Goal: Use online tool/utility: Utilize a website feature to perform a specific function

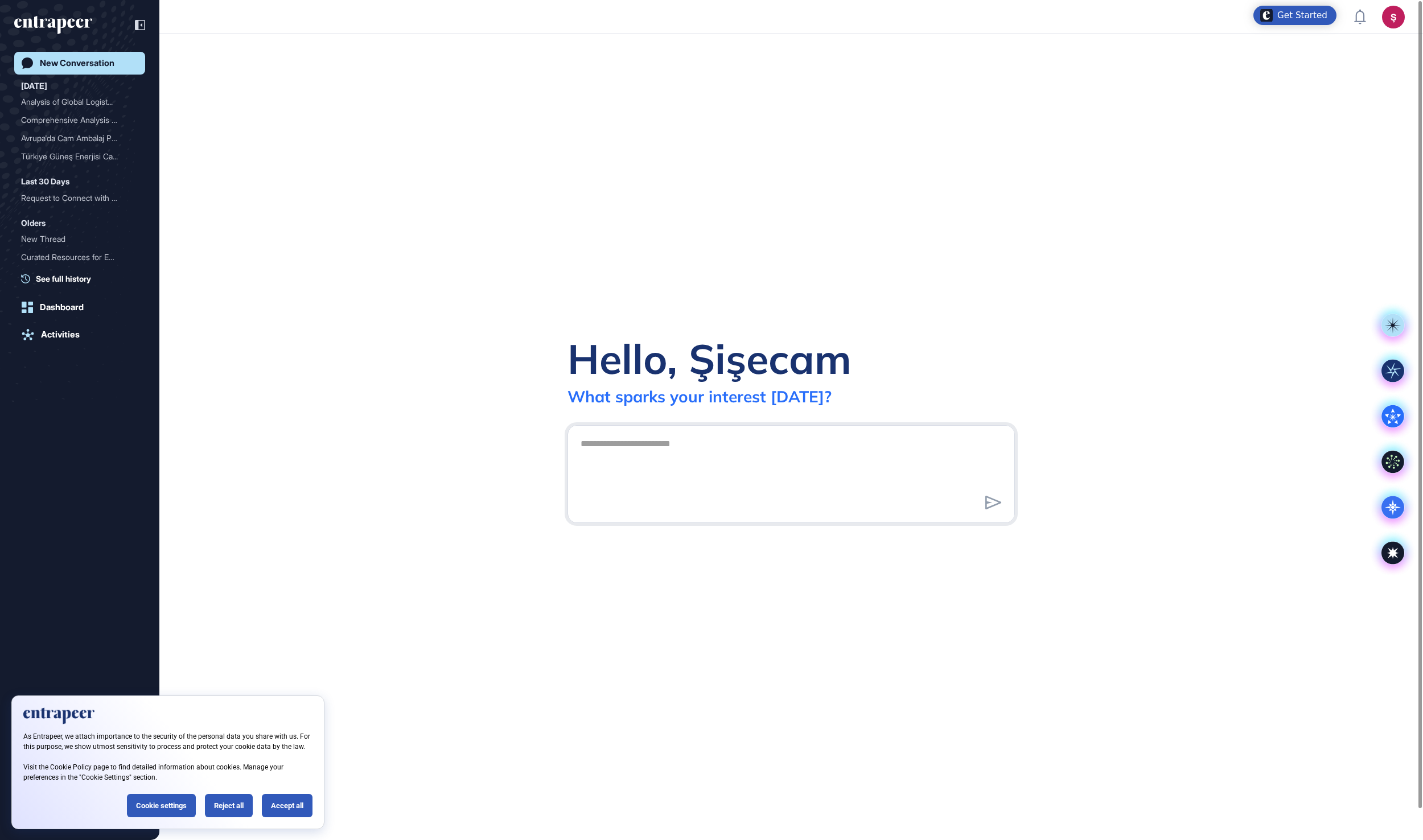
scroll to position [1, 1]
click at [295, 813] on div "Accept all" at bounding box center [287, 806] width 51 height 23
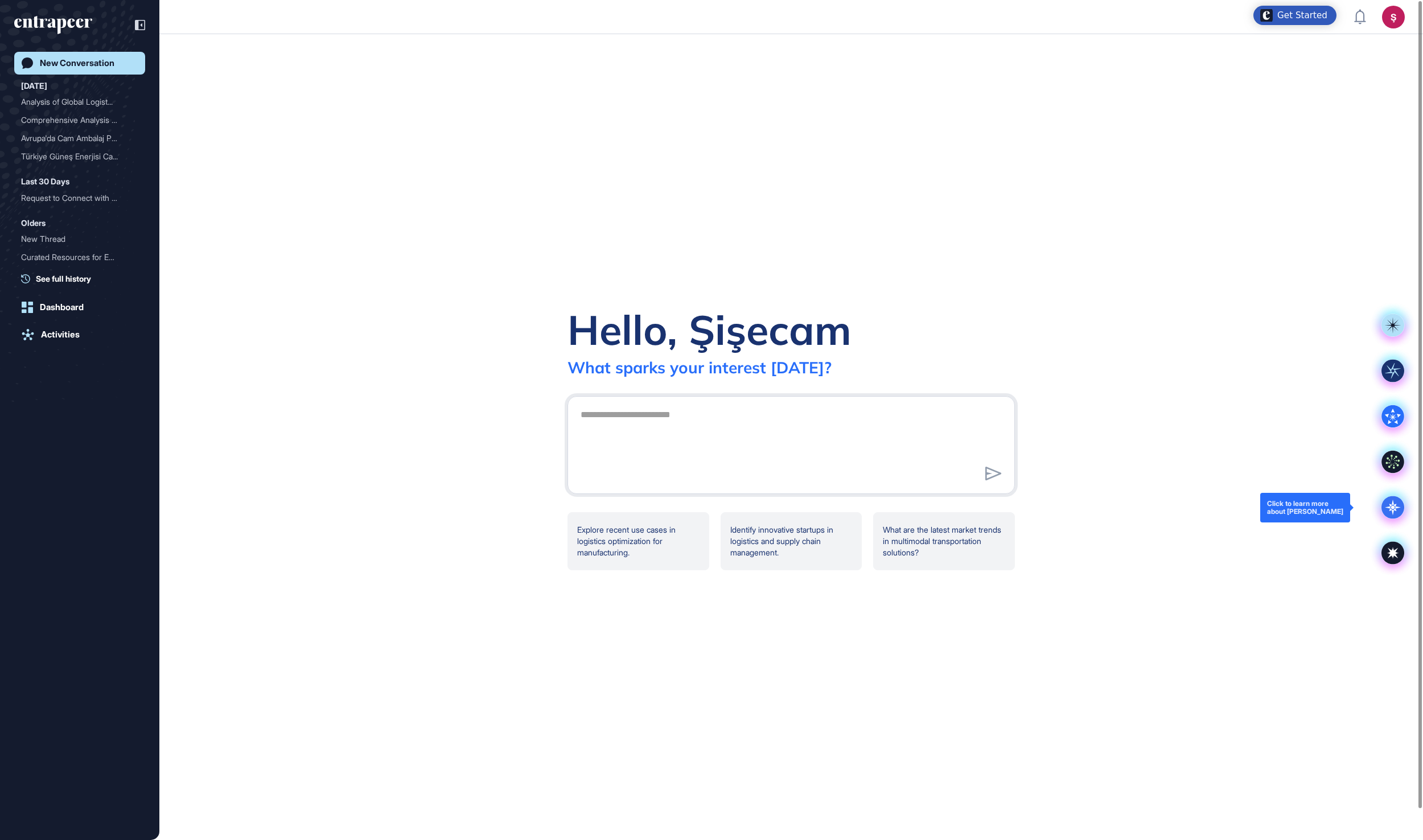
click at [1394, 508] on icon at bounding box center [1393, 507] width 4 height 4
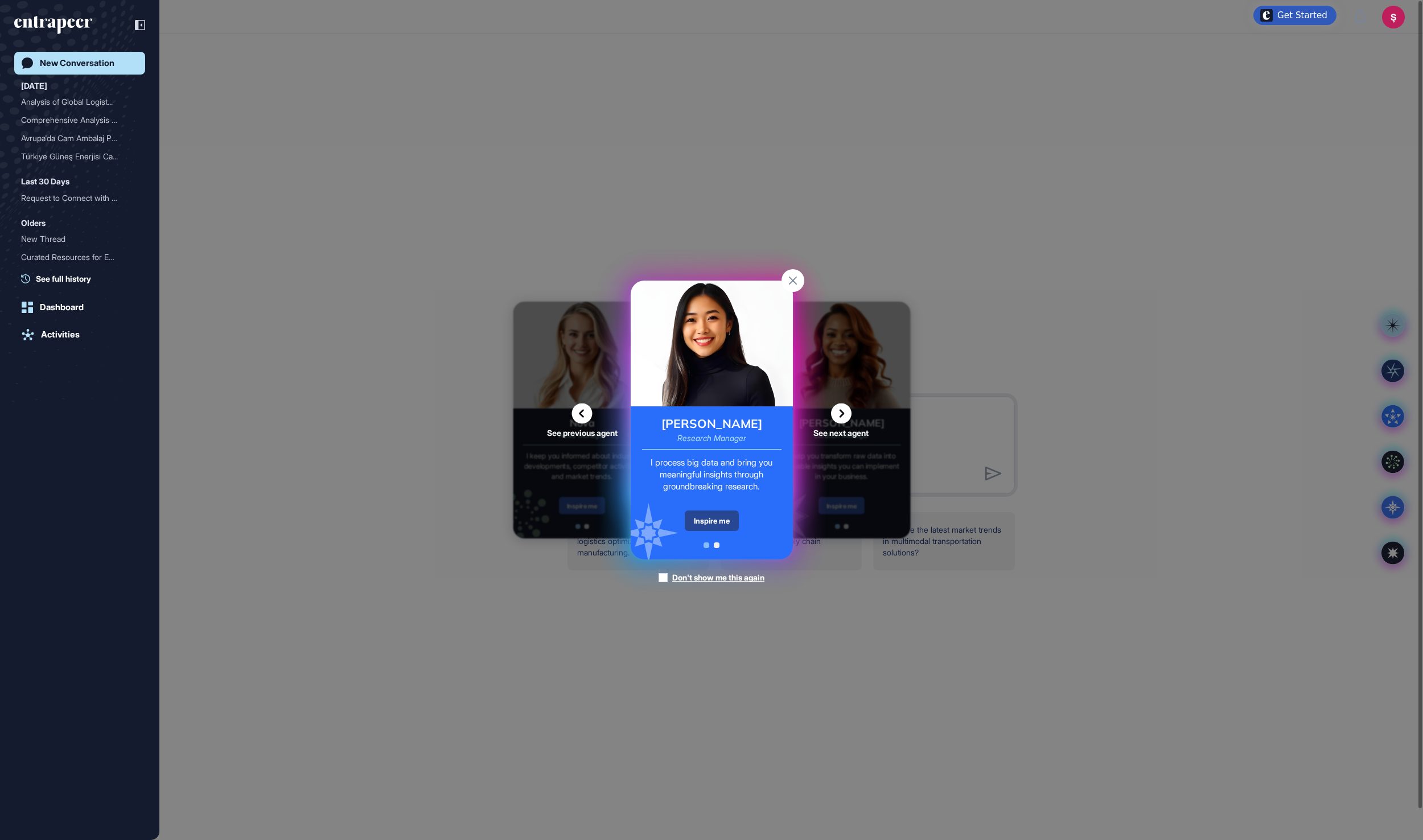
click at [719, 519] on div "Inspire me" at bounding box center [712, 521] width 54 height 20
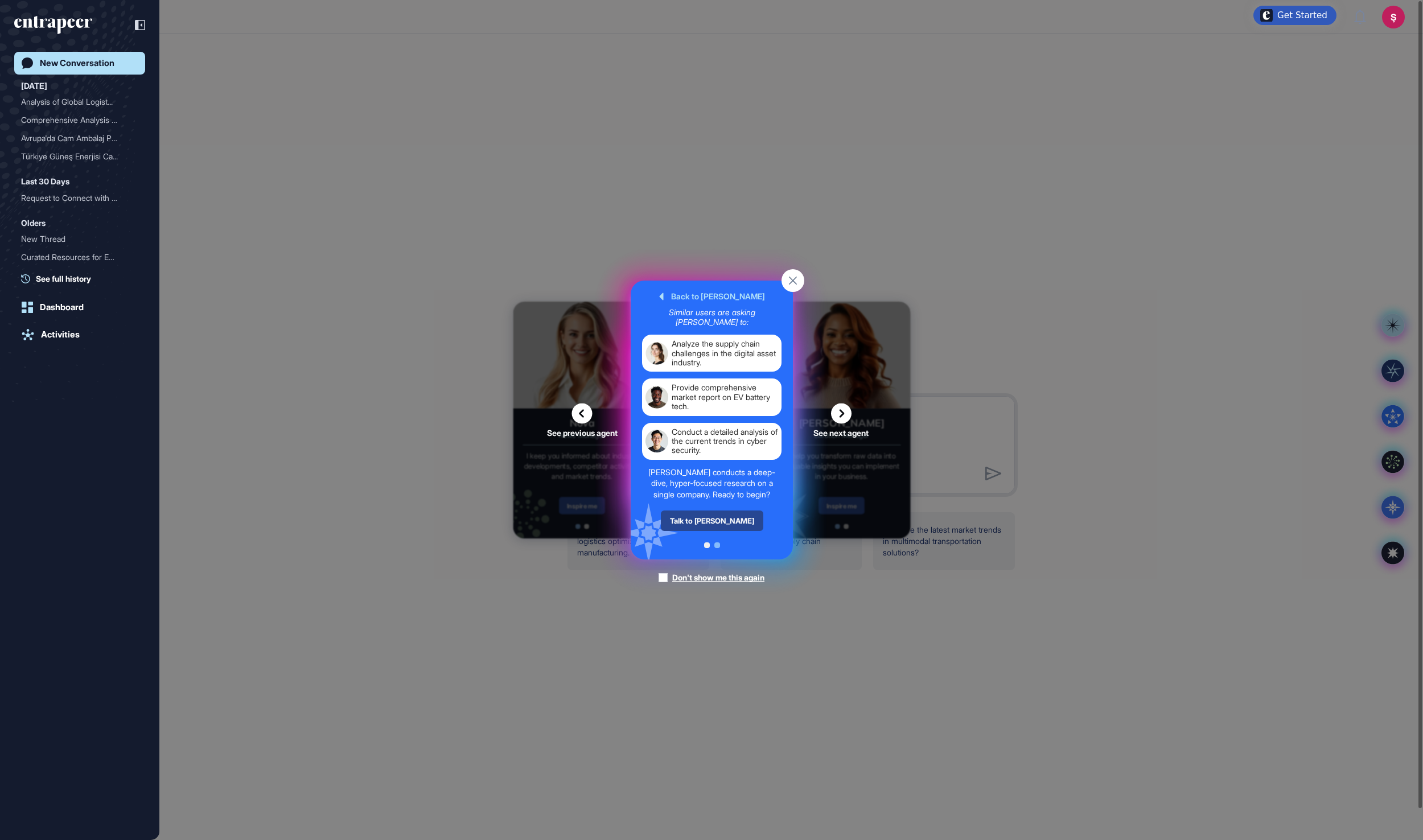
click at [723, 531] on div "Talk to Reese" at bounding box center [711, 521] width 102 height 20
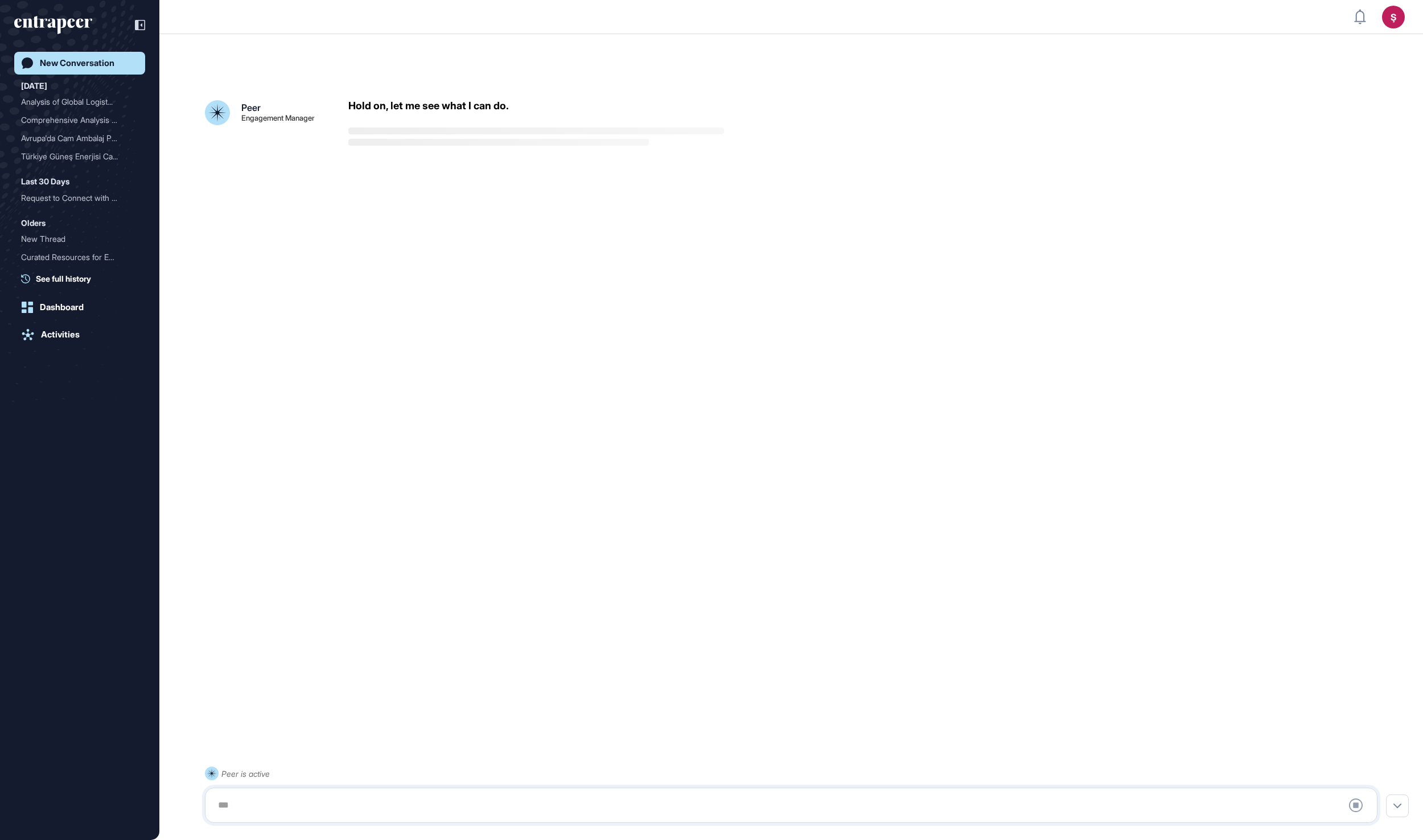
scroll to position [32, 0]
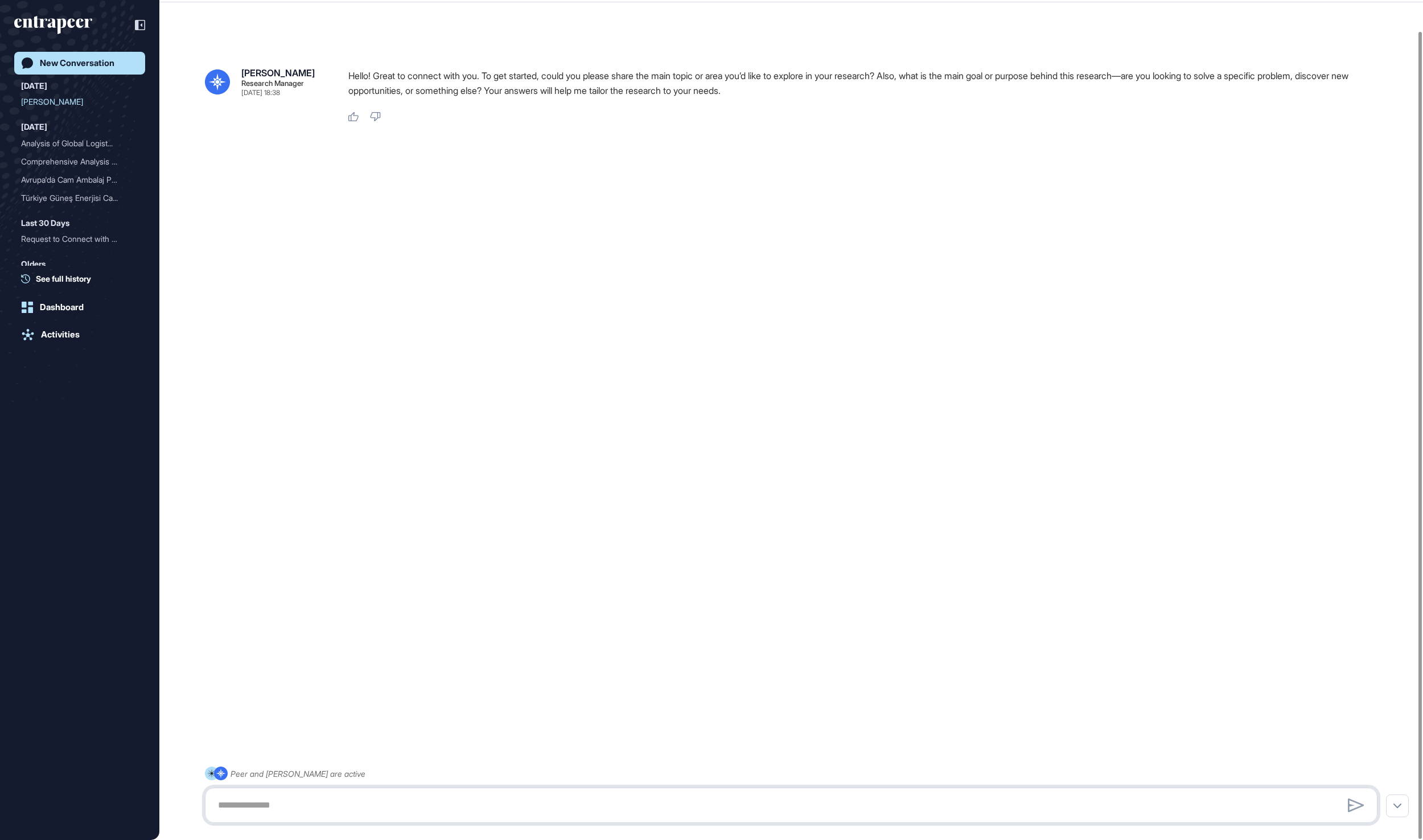
click at [308, 799] on textarea at bounding box center [791, 805] width 1160 height 23
paste textarea "**********"
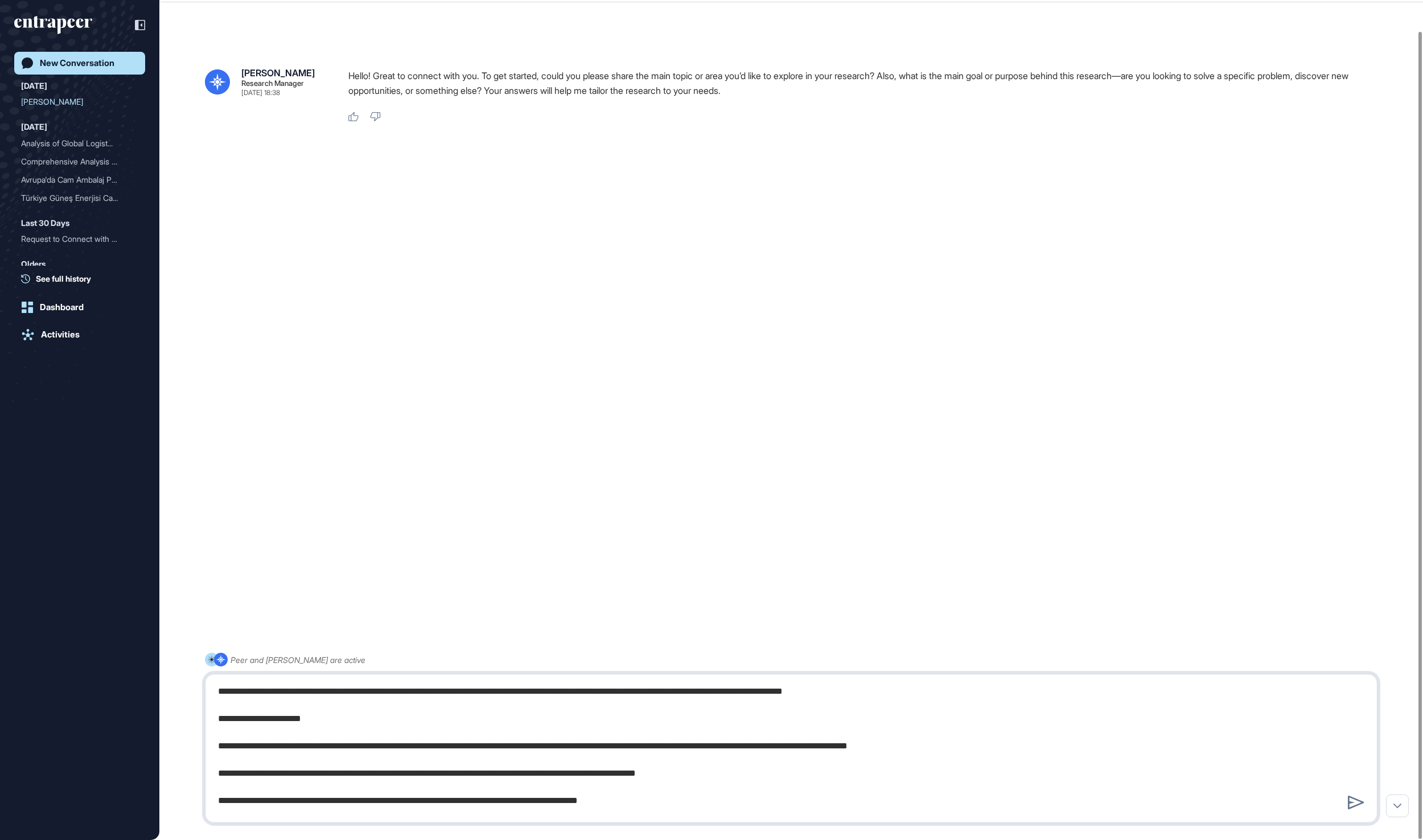
scroll to position [624, 0]
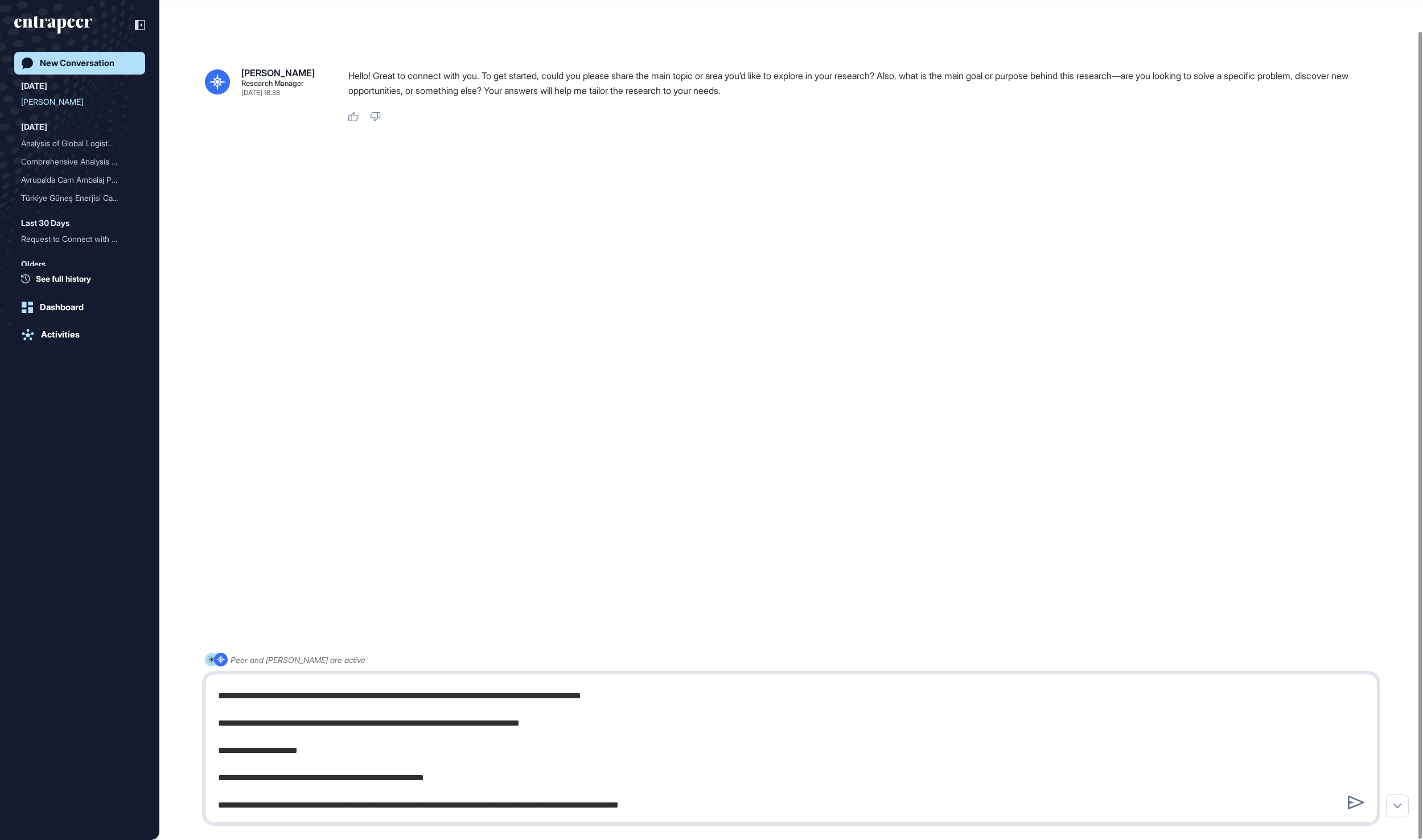
type textarea "**********"
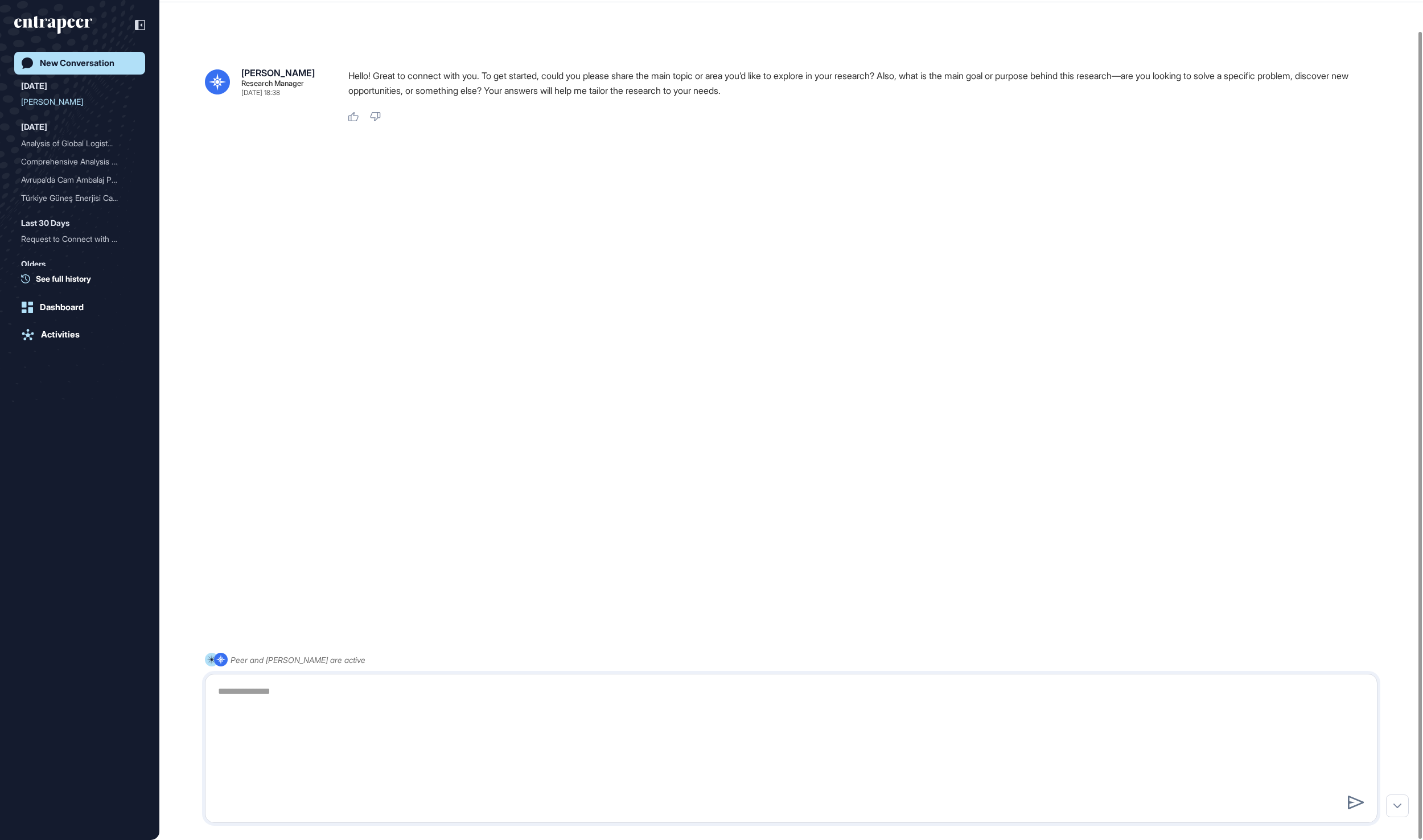
scroll to position [0, 0]
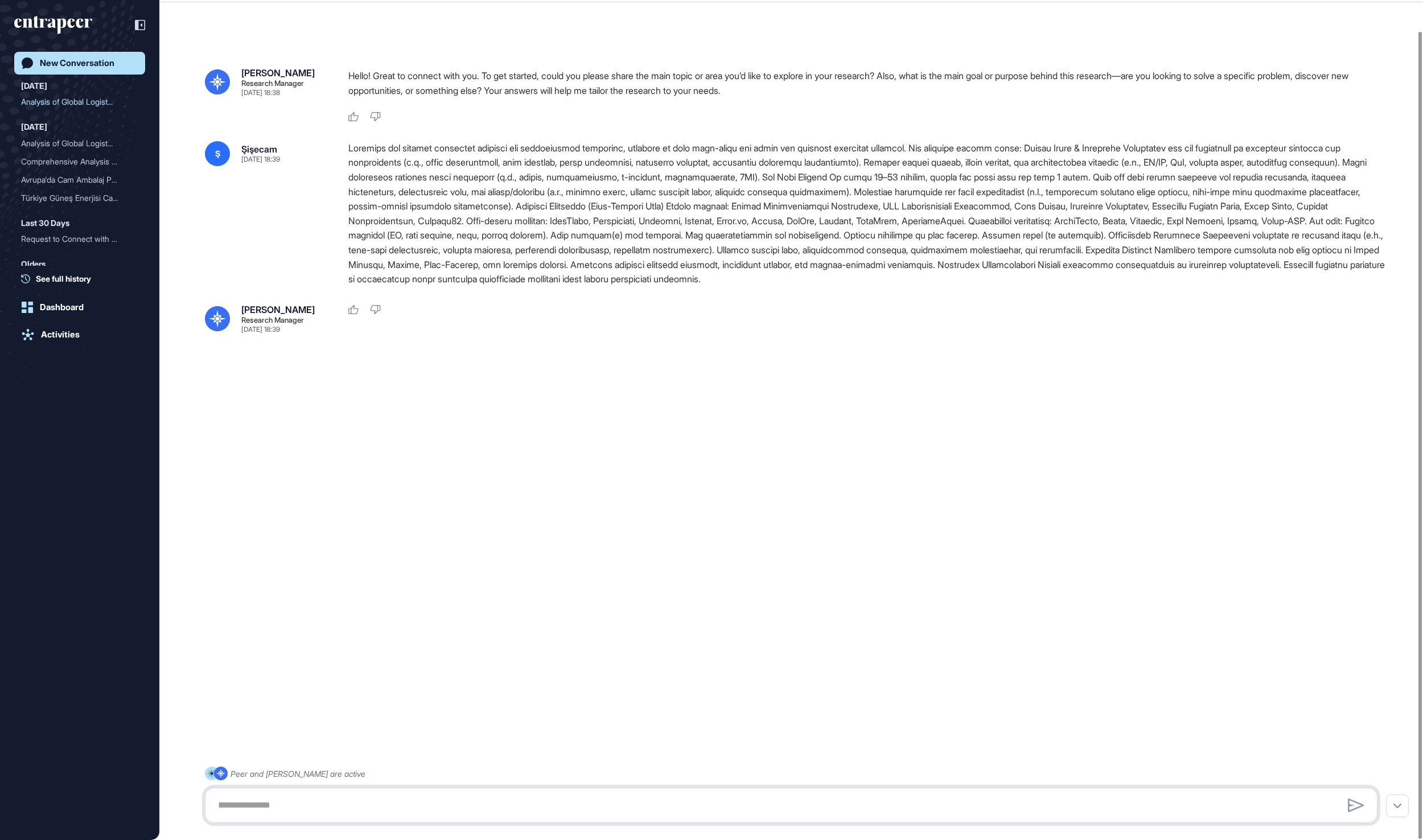
click at [409, 798] on textarea at bounding box center [790, 805] width 1159 height 23
paste textarea "**********"
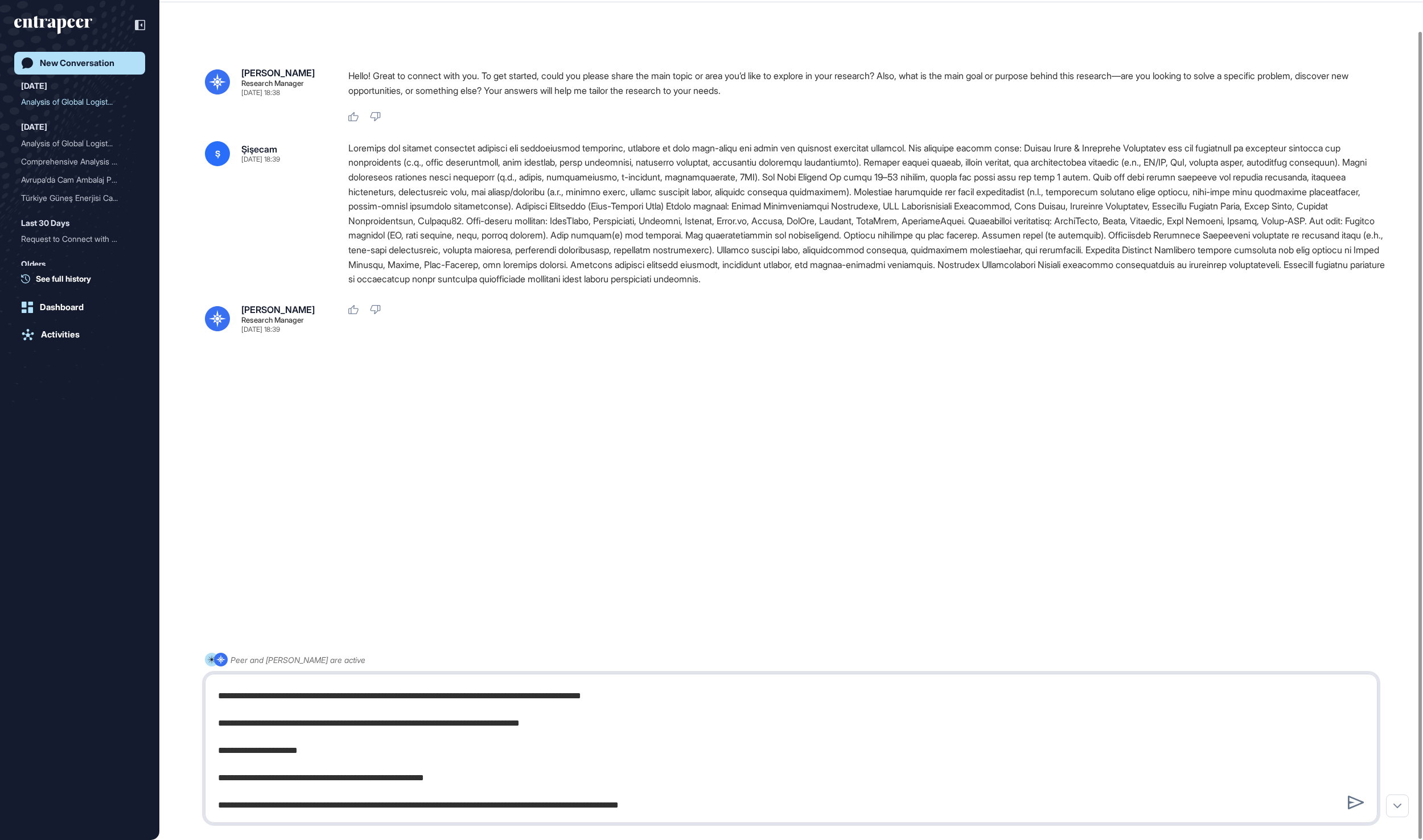
type textarea "**********"
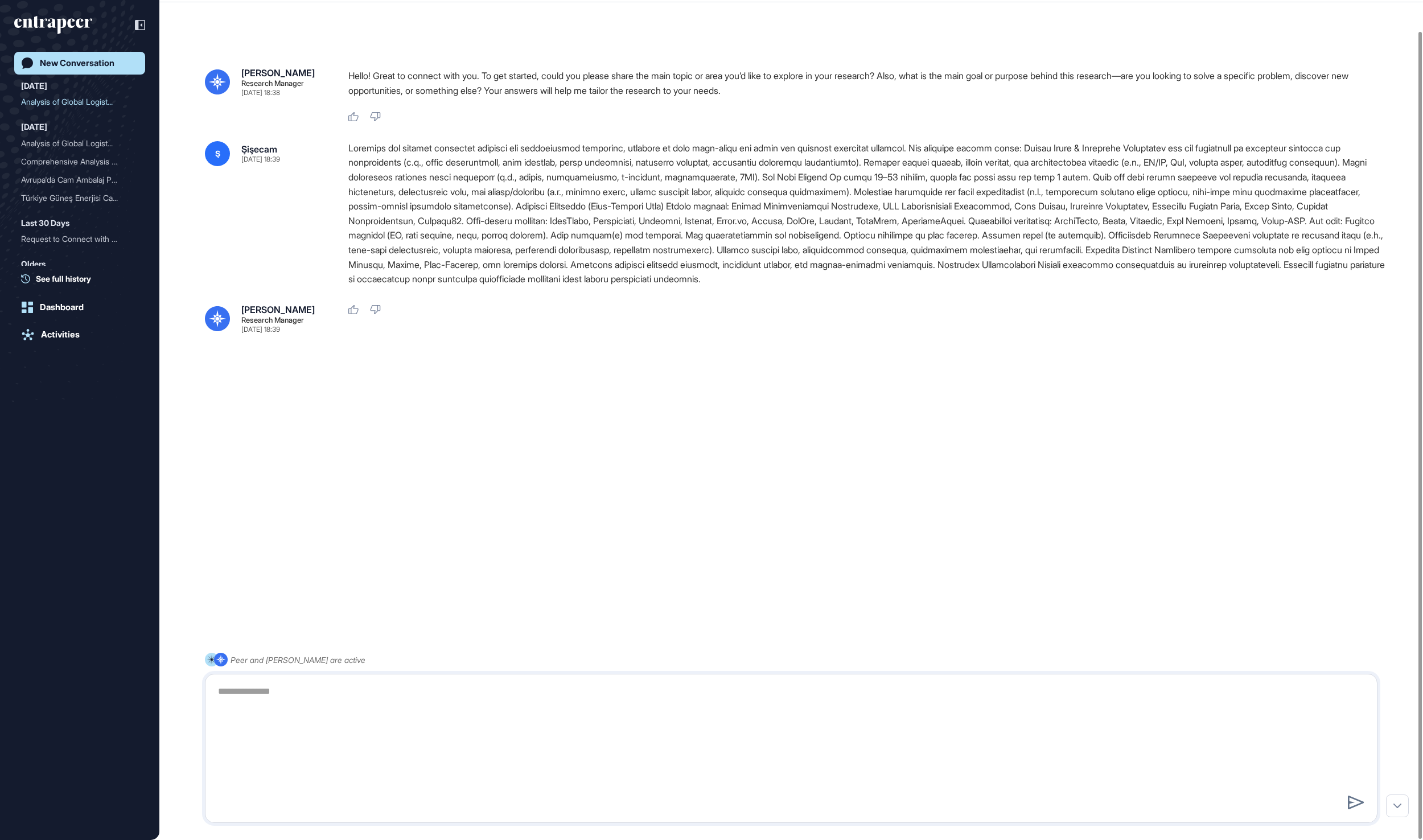
scroll to position [0, 0]
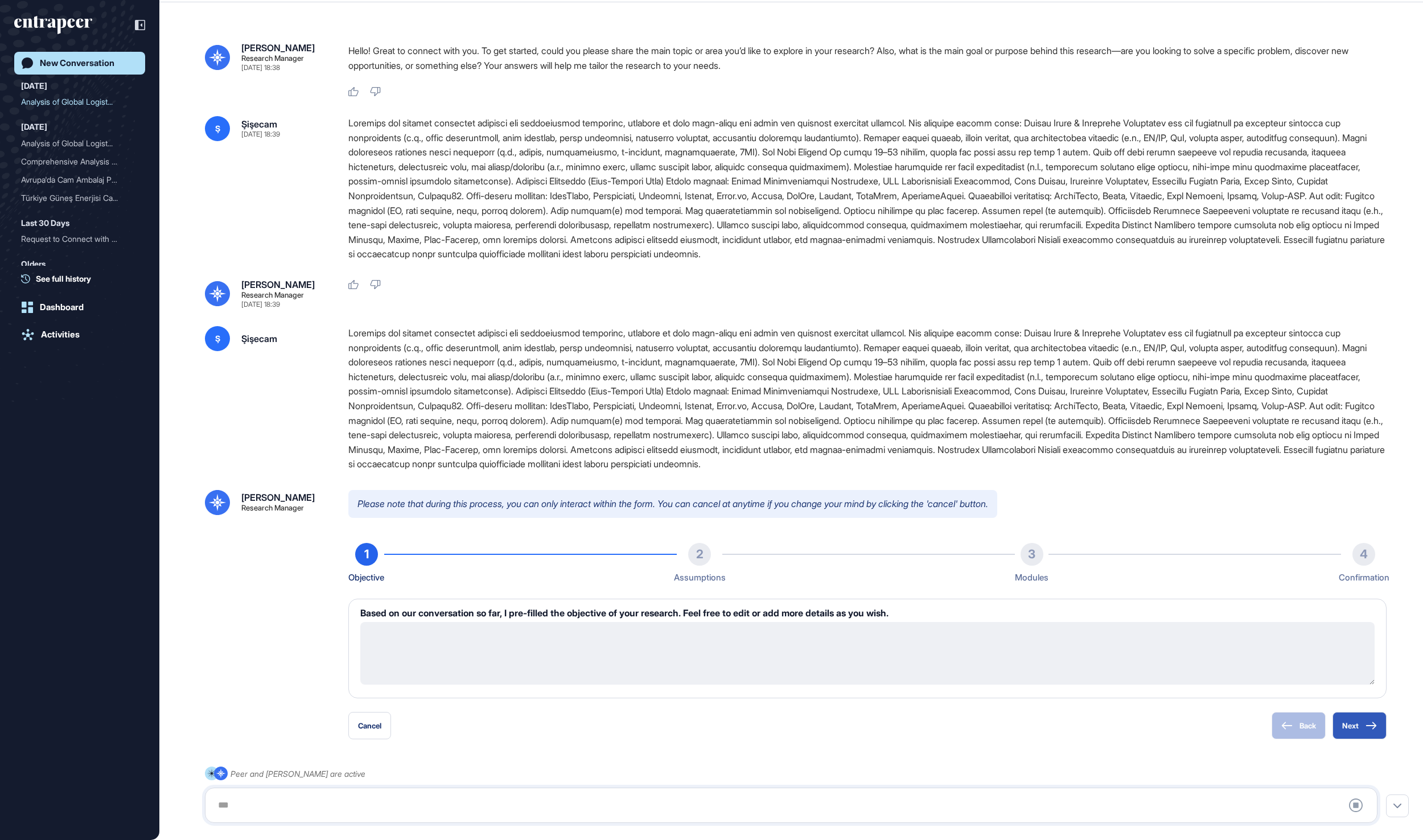
type textarea "**********"
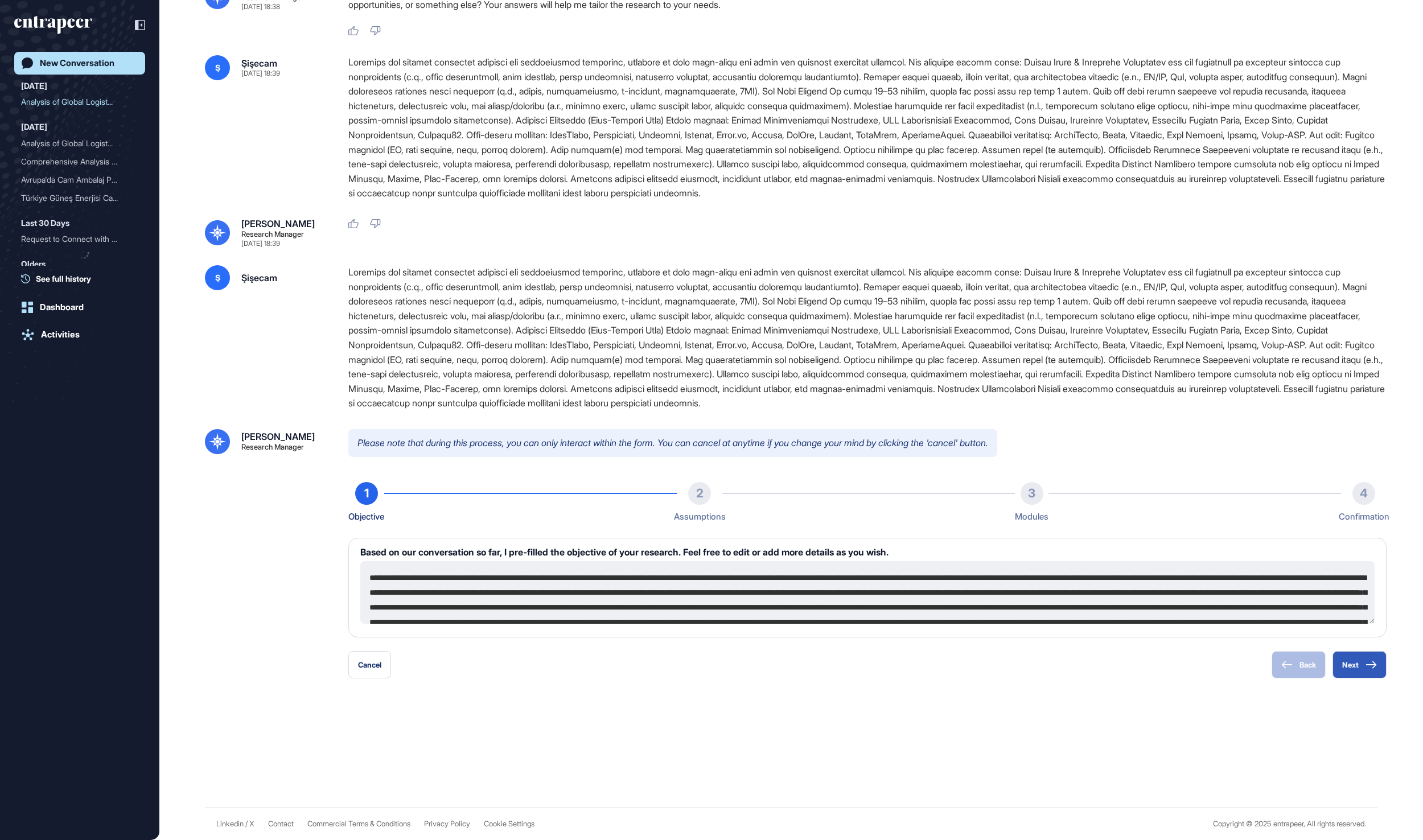
scroll to position [217, 0]
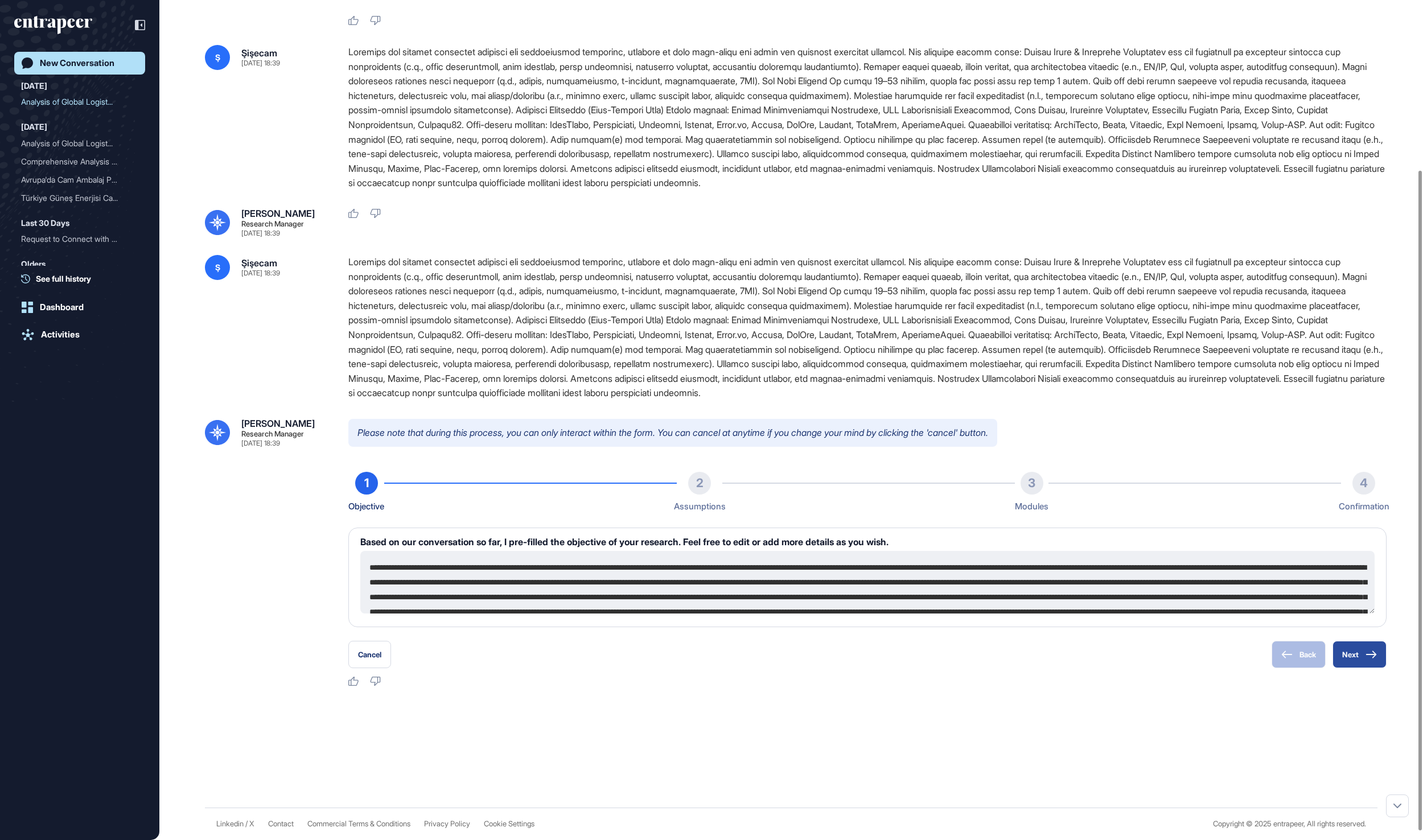
click at [1357, 663] on button "Next" at bounding box center [1359, 655] width 54 height 28
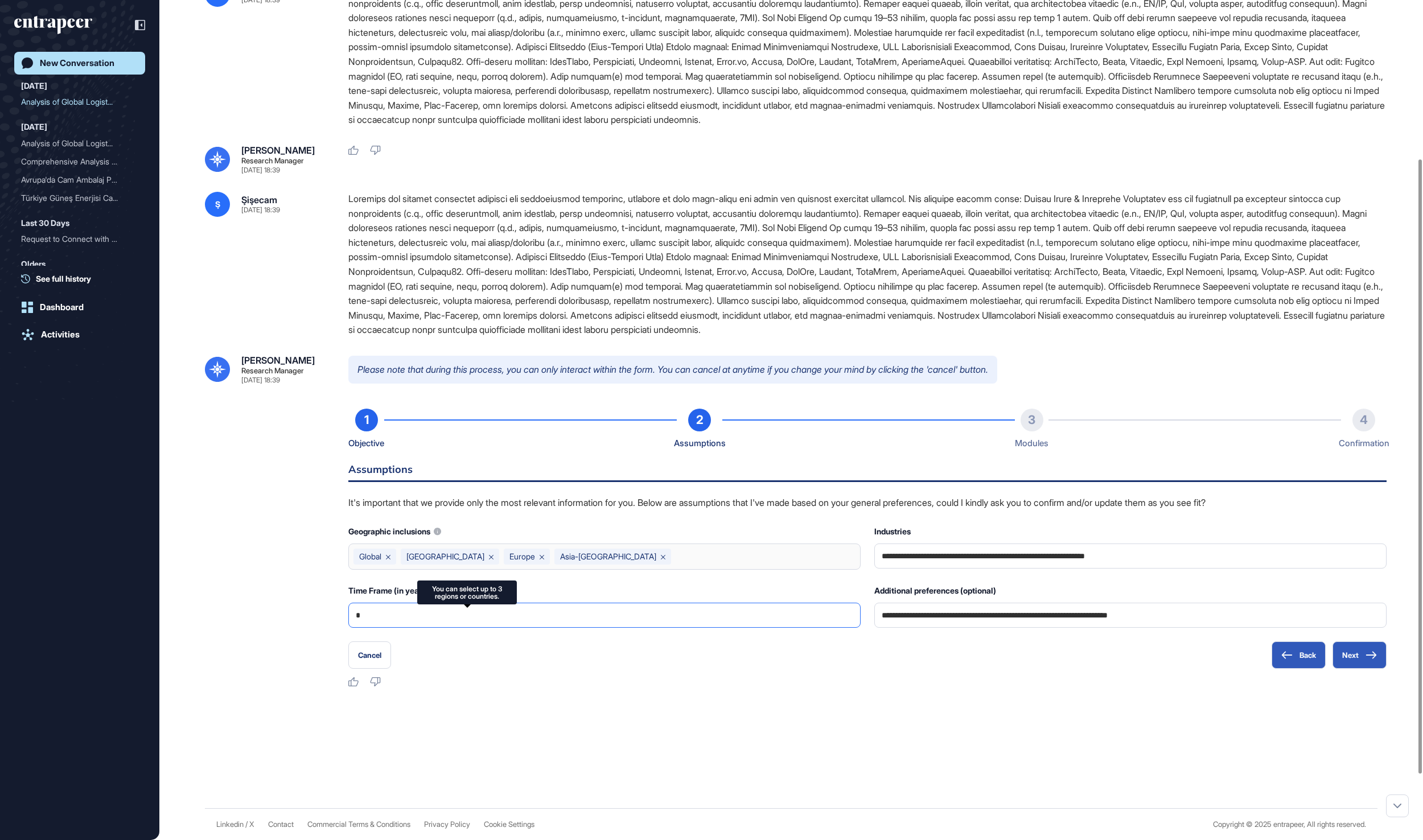
click at [800, 627] on input "*" at bounding box center [604, 615] width 497 height 24
type input "*"
click at [1354, 669] on button "Next" at bounding box center [1359, 655] width 54 height 28
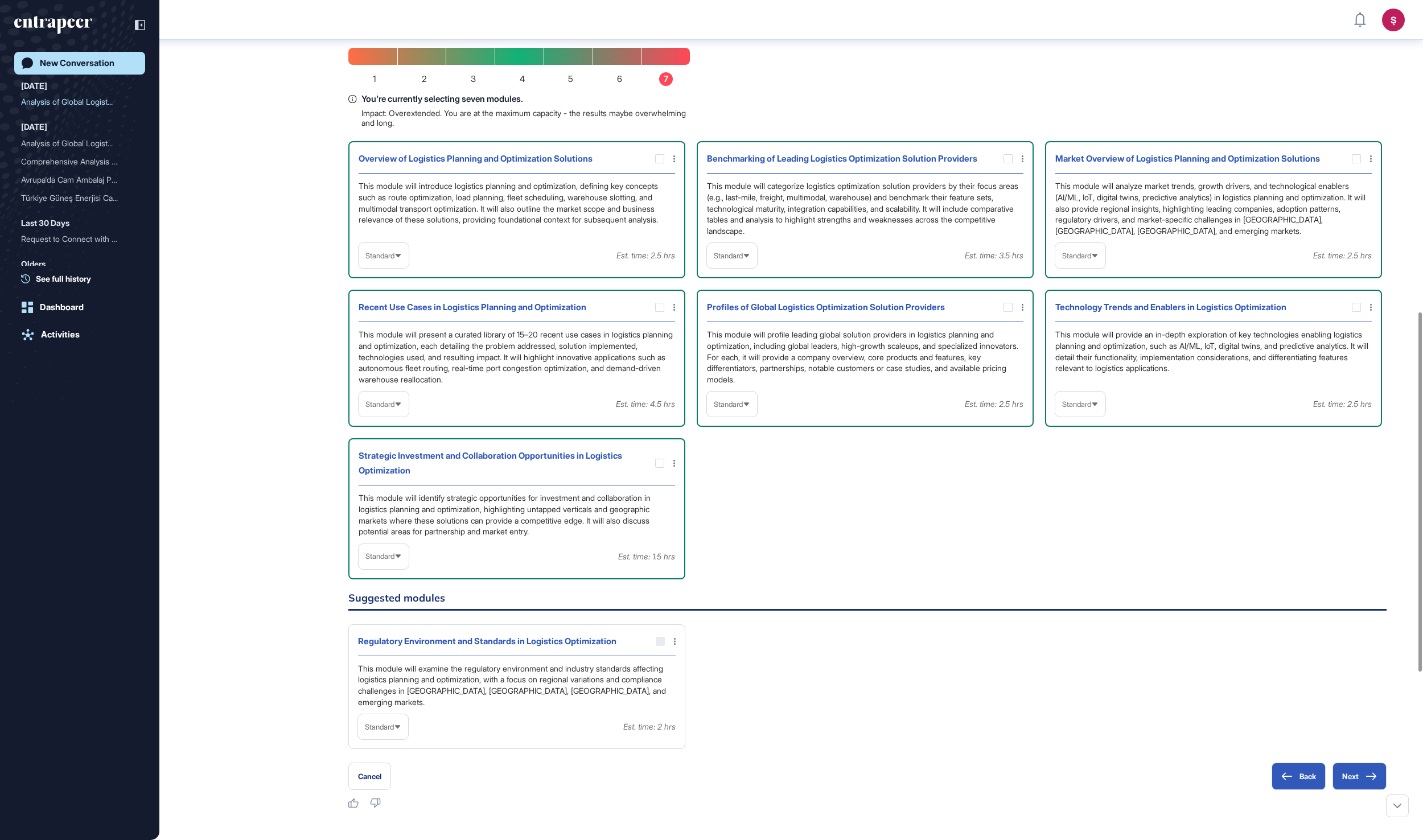
scroll to position [729, 0]
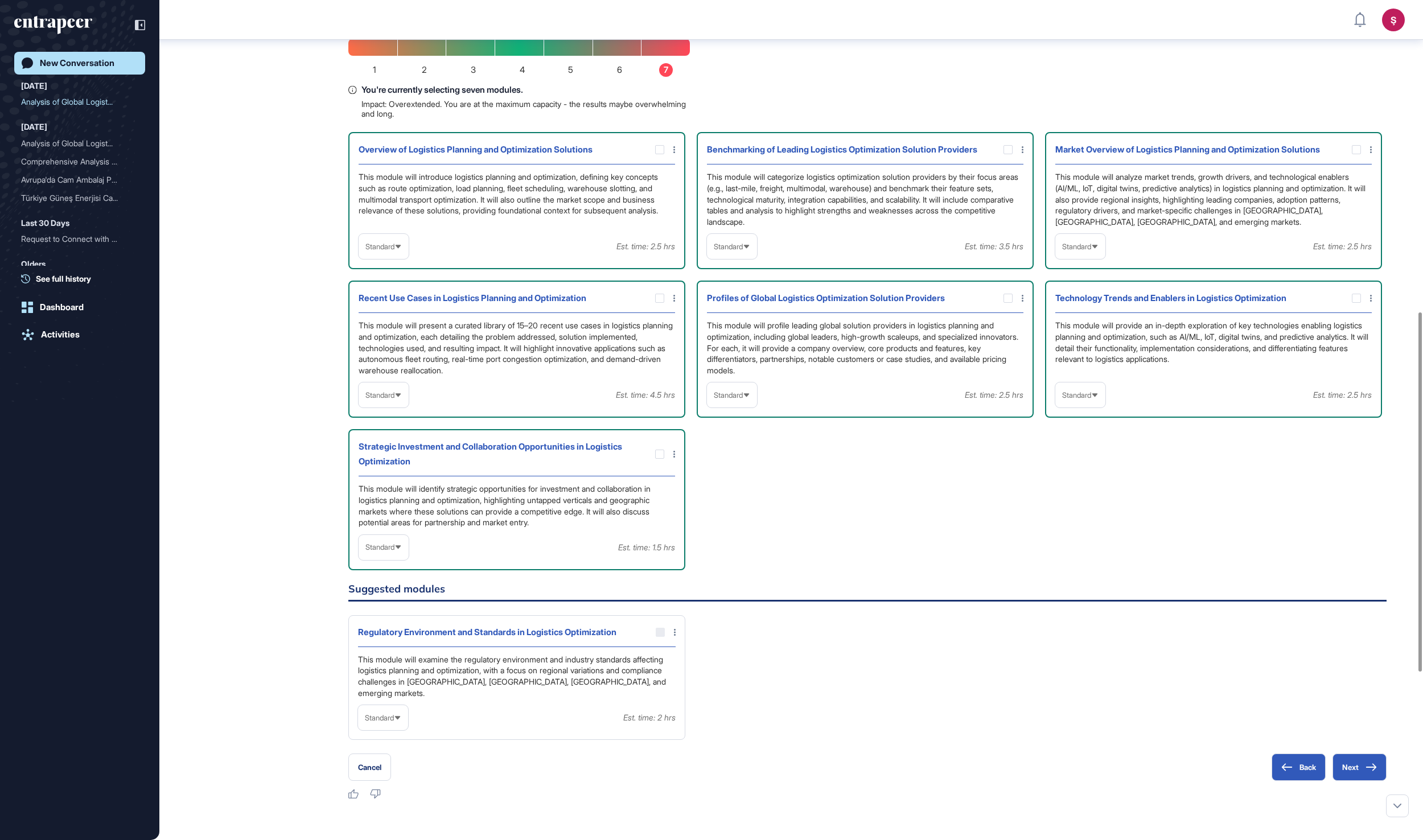
click at [757, 258] on div "Standard" at bounding box center [732, 247] width 50 height 22
click at [751, 331] on li "In-depth" at bounding box center [732, 319] width 43 height 23
click at [0, 0] on icon at bounding box center [0, 0] width 0 height 0
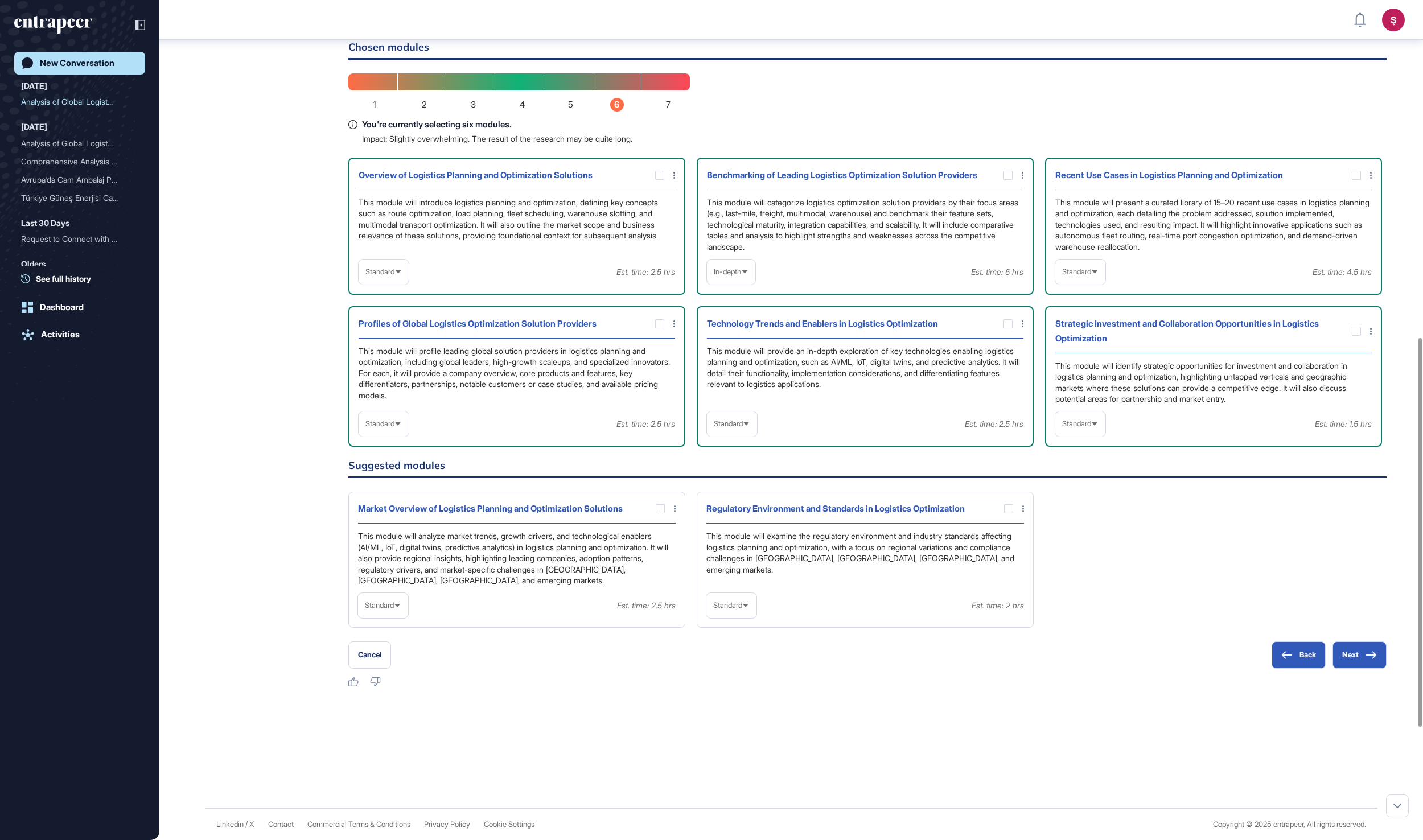
click at [1091, 276] on span "Standard" at bounding box center [1076, 272] width 29 height 9
click at [1086, 356] on li "In-depth" at bounding box center [1080, 344] width 43 height 23
click at [395, 435] on div "Standard" at bounding box center [384, 424] width 50 height 22
click at [402, 508] on li "In-depth" at bounding box center [384, 497] width 43 height 23
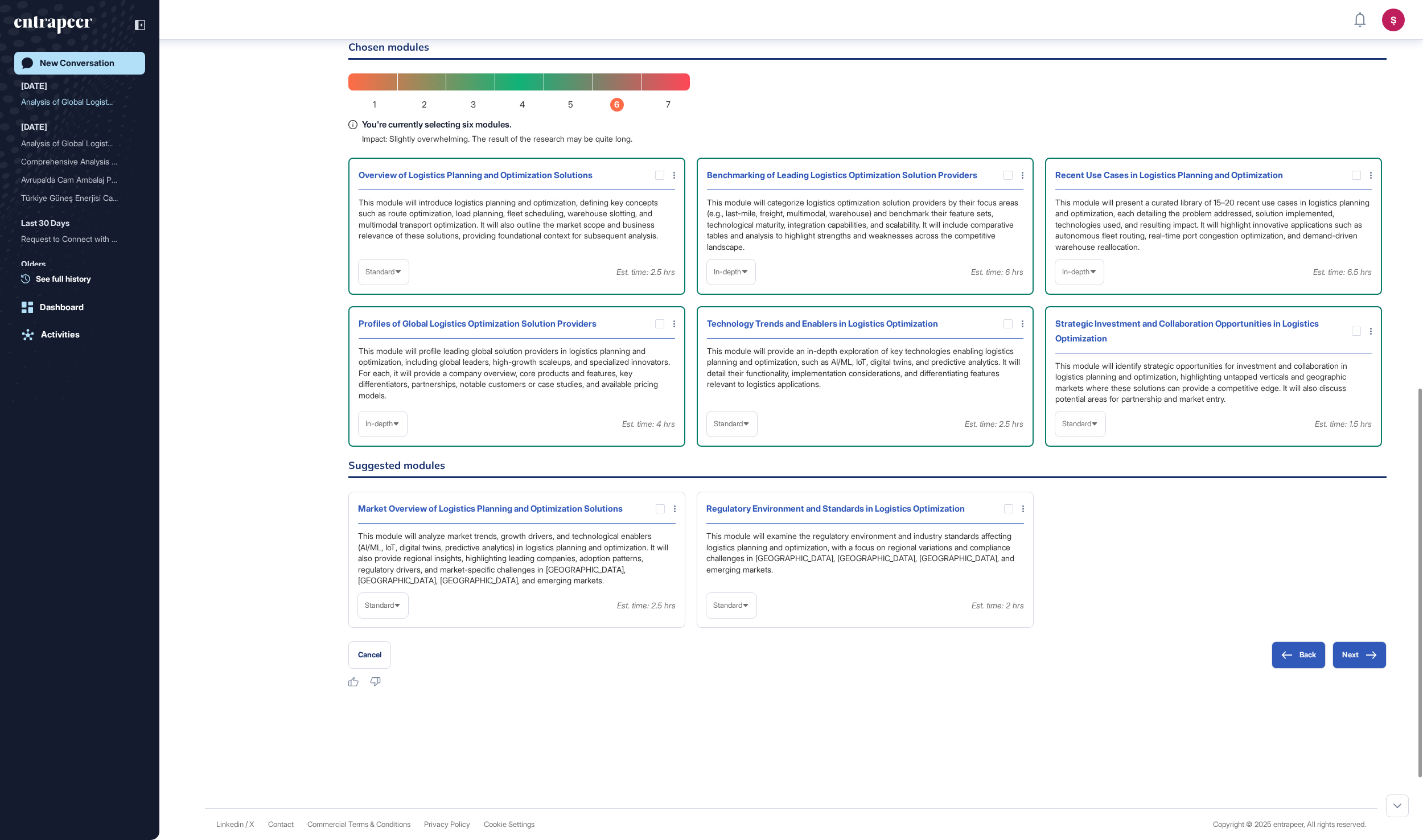
click at [1099, 428] on icon at bounding box center [1095, 425] width 7 height 7
click at [1091, 508] on li "In-depth" at bounding box center [1080, 497] width 43 height 23
click at [1011, 329] on div at bounding box center [1008, 324] width 9 height 9
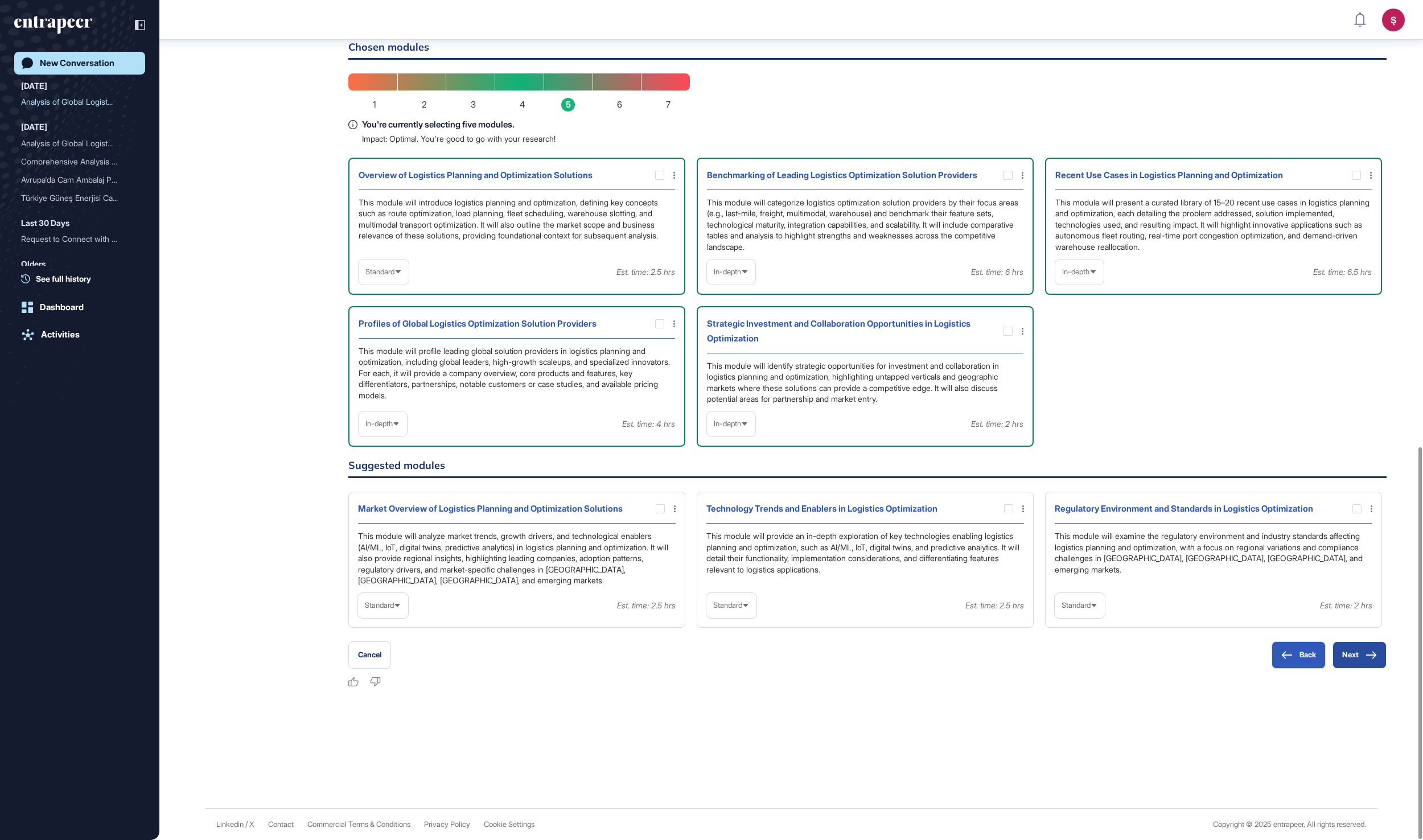
click at [1345, 649] on button "Next" at bounding box center [1359, 655] width 54 height 28
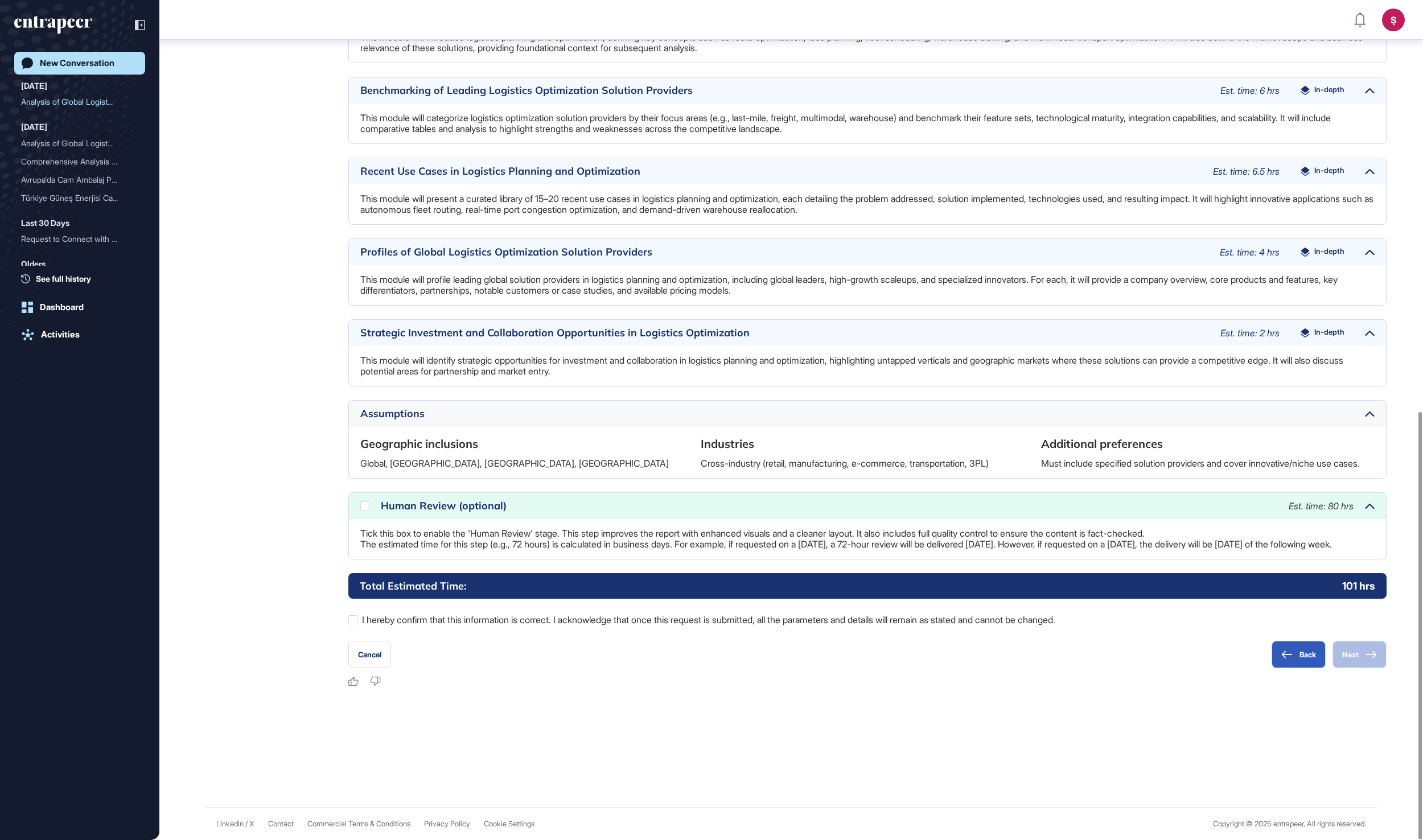
scroll to position [808, 0]
click at [0, 0] on icon at bounding box center [0, 0] width 0 height 0
click at [354, 625] on label "I hereby confirm that this information is correct. I acknowledge that once this…" at bounding box center [867, 620] width 1038 height 15
click at [1345, 665] on button "Next" at bounding box center [1359, 655] width 54 height 28
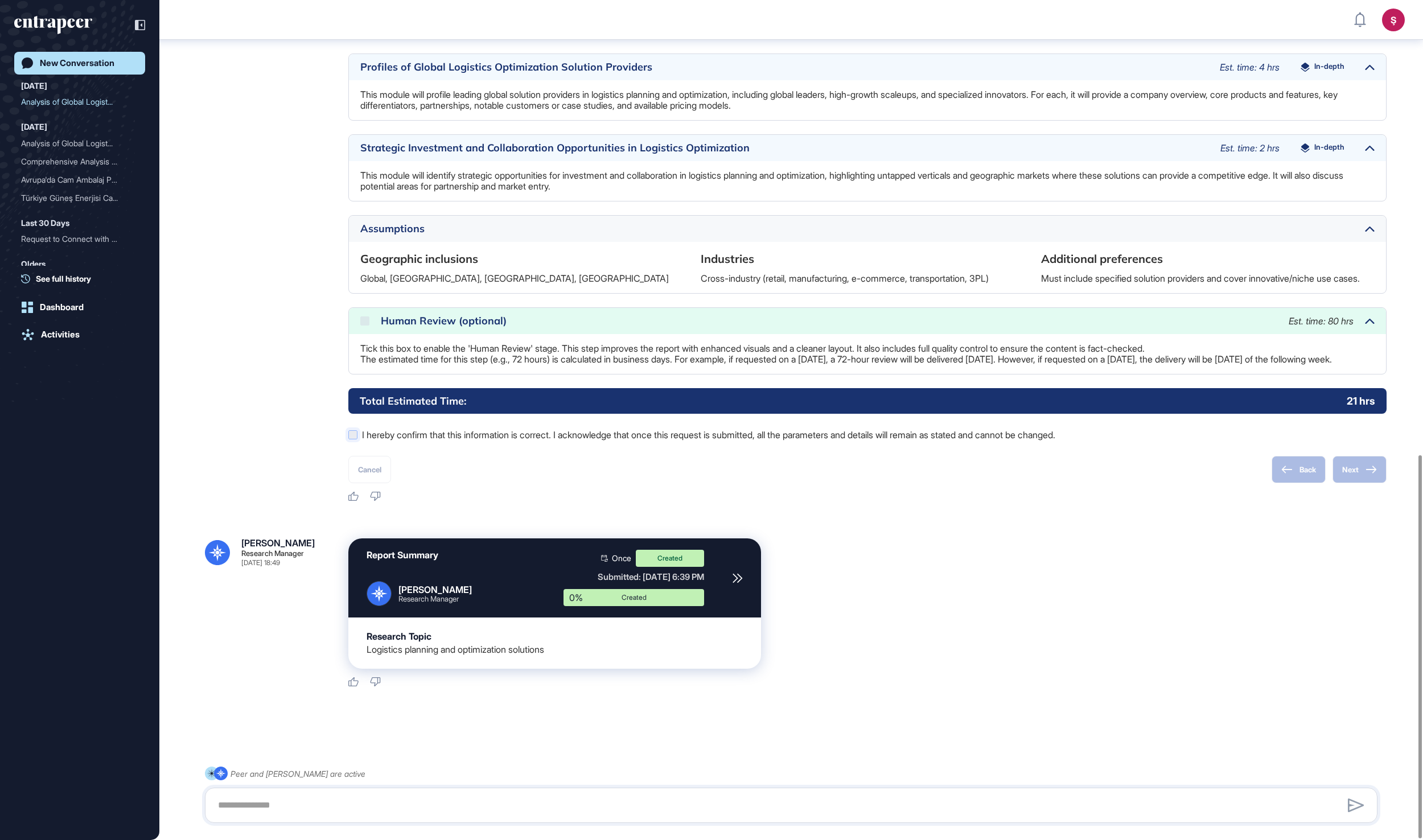
scroll to position [996, 0]
click at [1361, 185] on link "Logout" at bounding box center [1340, 195] width 117 height 18
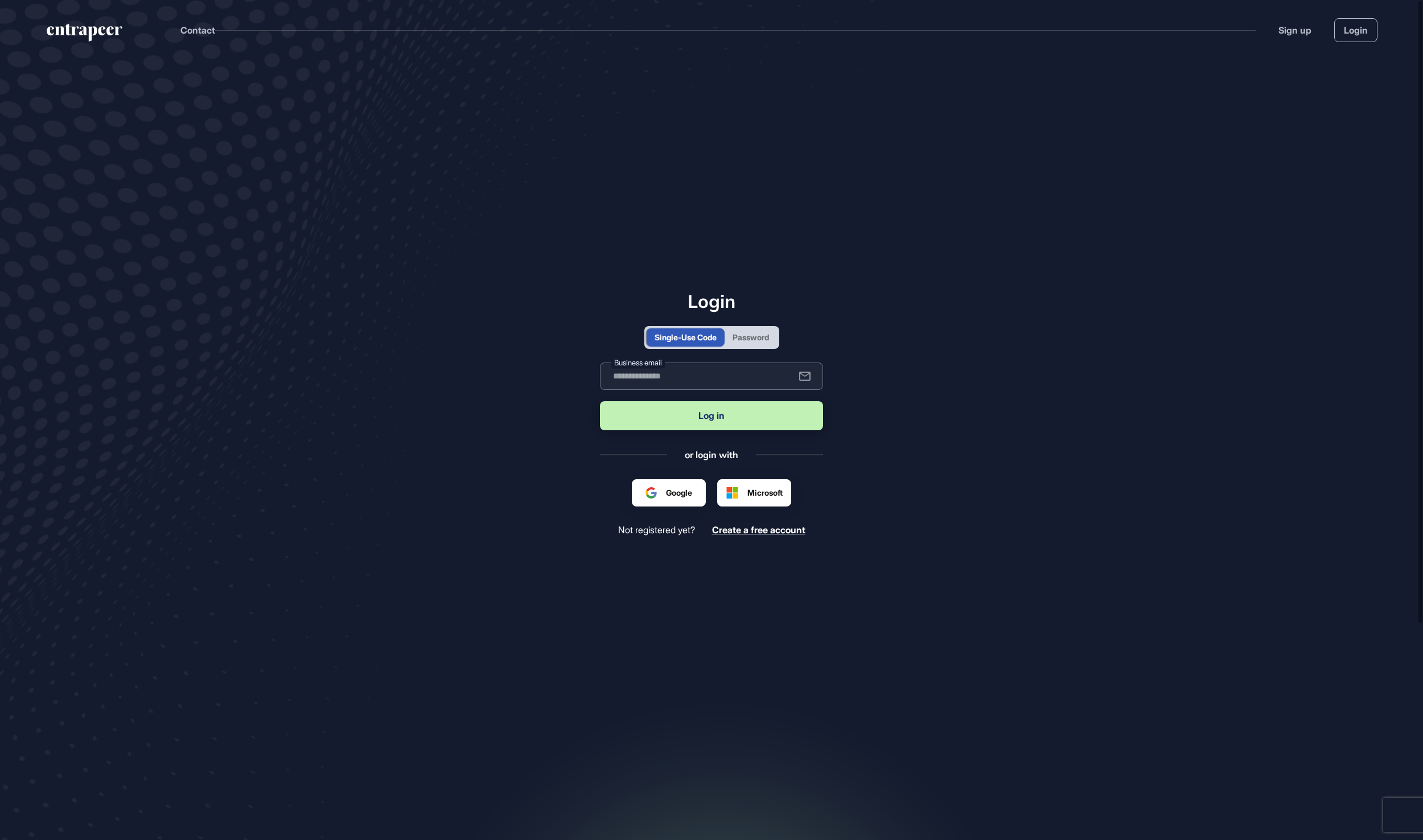
type input "**********"
click at [712, 417] on button "Log in" at bounding box center [712, 415] width 223 height 29
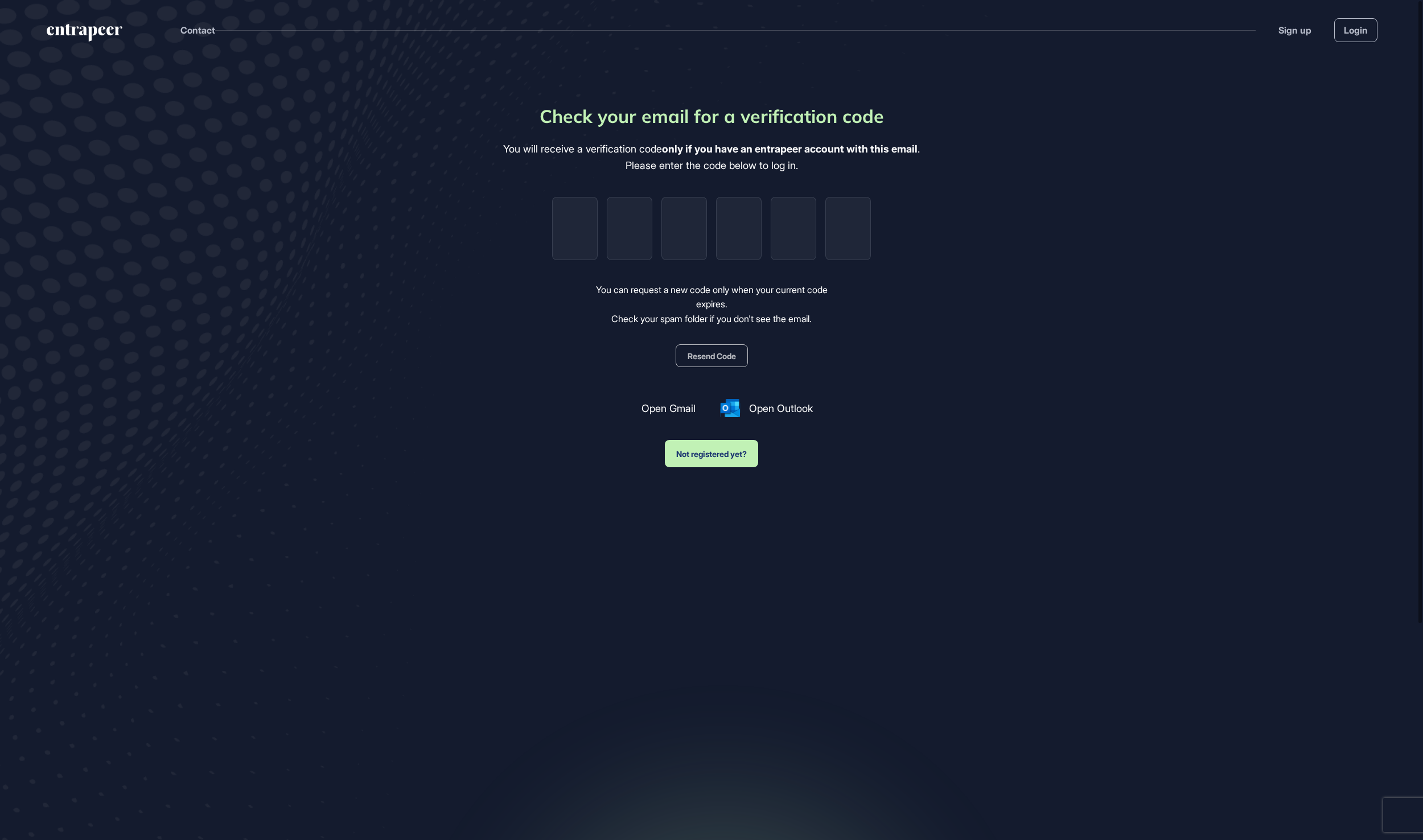
click at [749, 340] on div "Check your email for a verification code You will receive a verification code o…" at bounding box center [711, 284] width 417 height 365
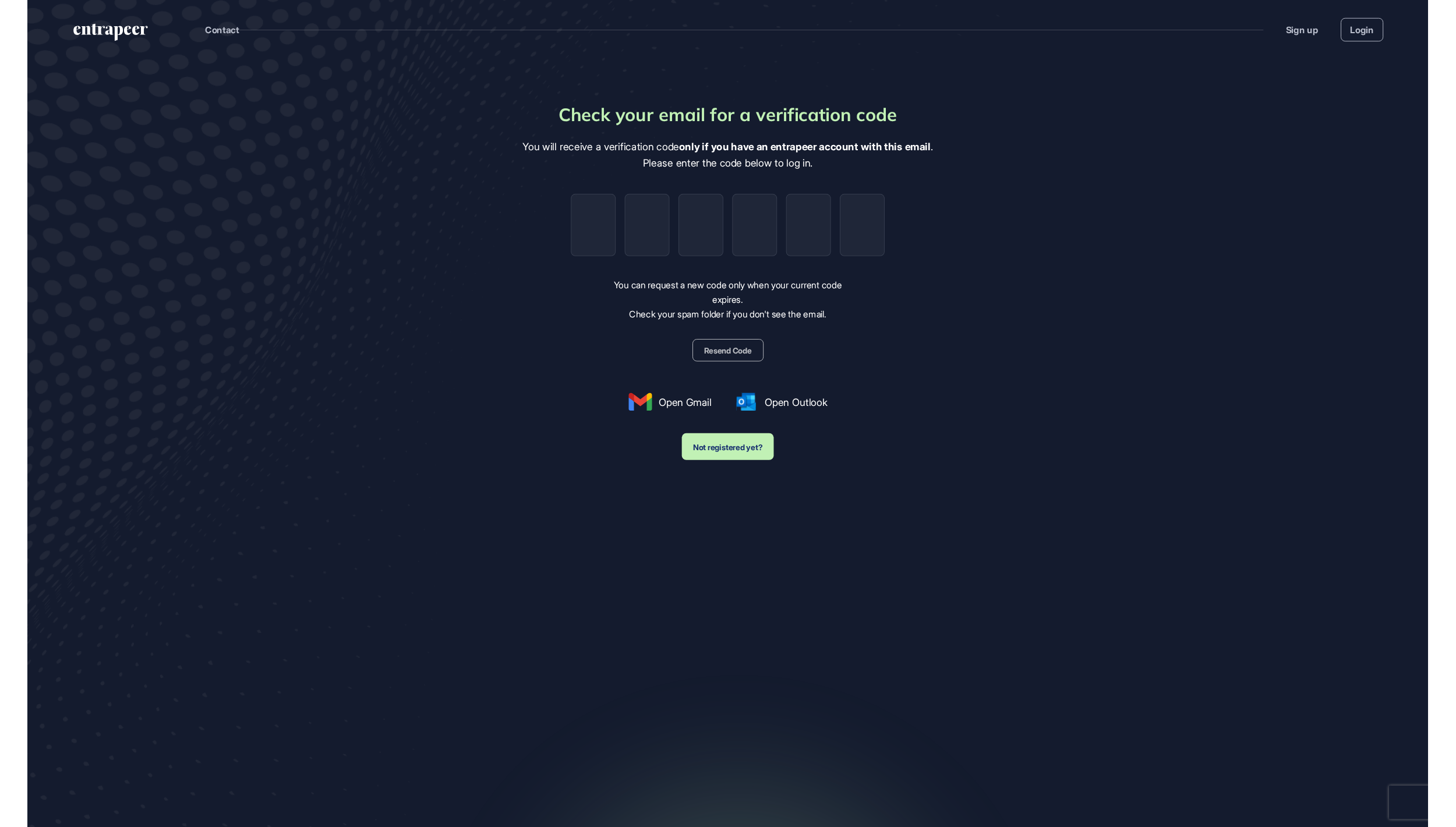
scroll to position [827, 1456]
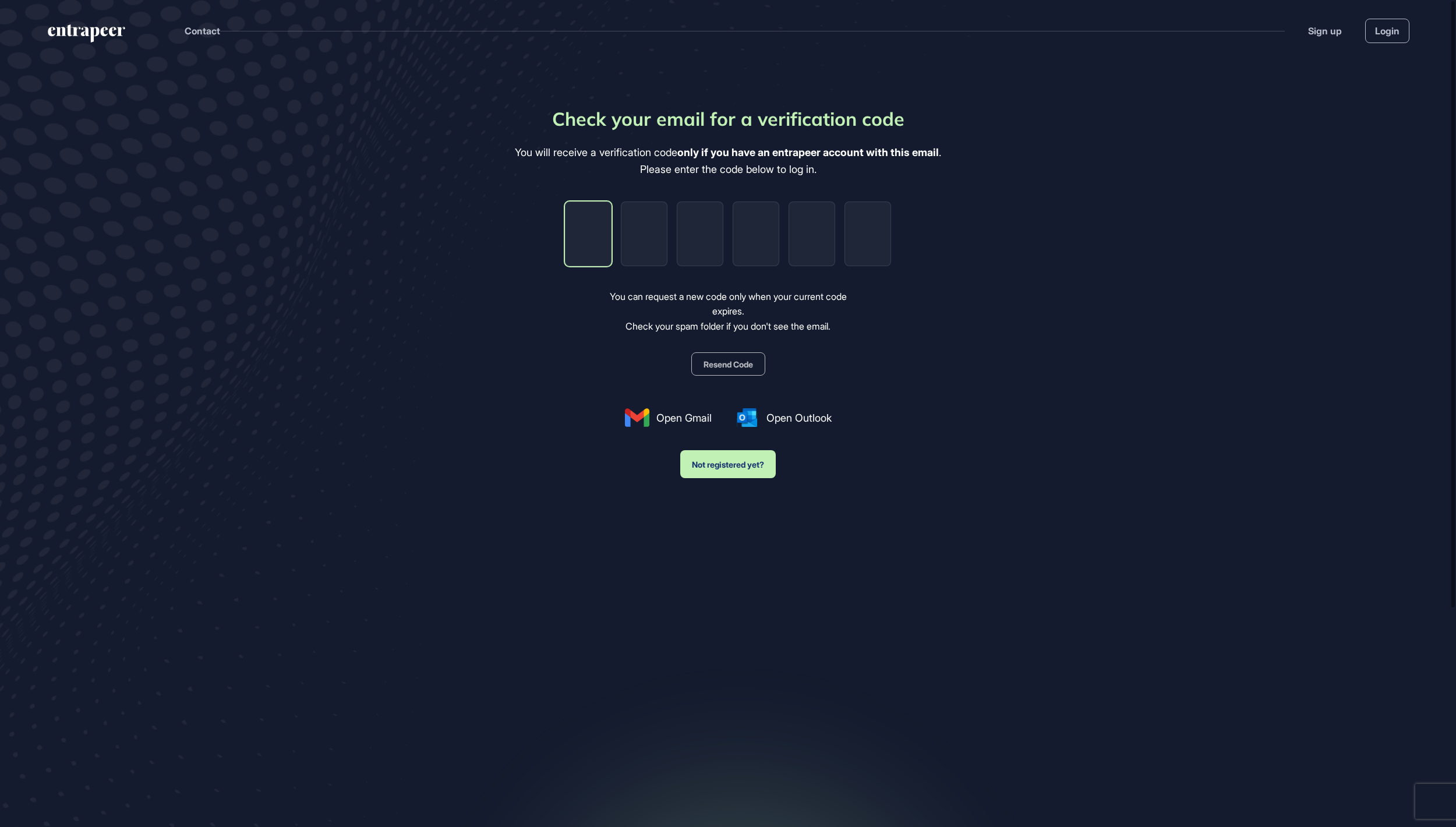
click at [594, 242] on input "tel" at bounding box center [588, 234] width 46 height 64
paste input "*"
type input "*"
